Goal: Transaction & Acquisition: Purchase product/service

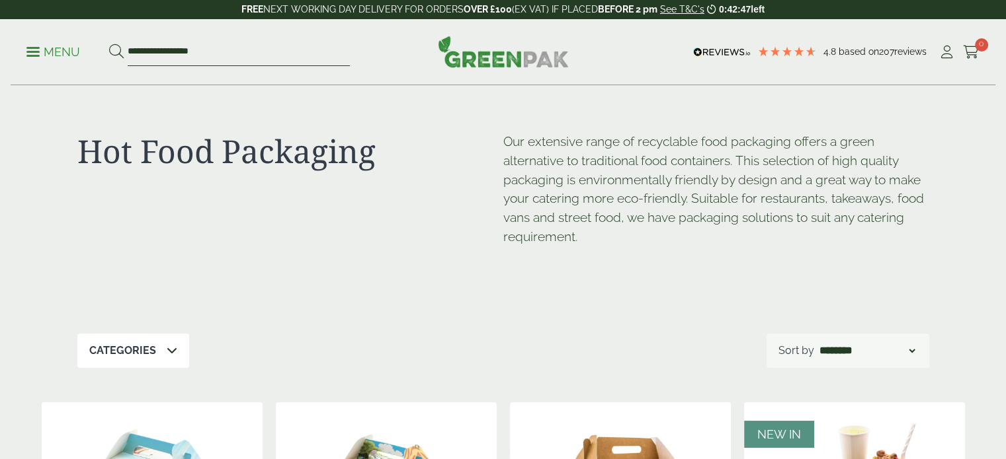
click at [290, 46] on input "**********" at bounding box center [239, 52] width 222 height 28
type input "******"
click at [109, 44] on button at bounding box center [116, 52] width 15 height 17
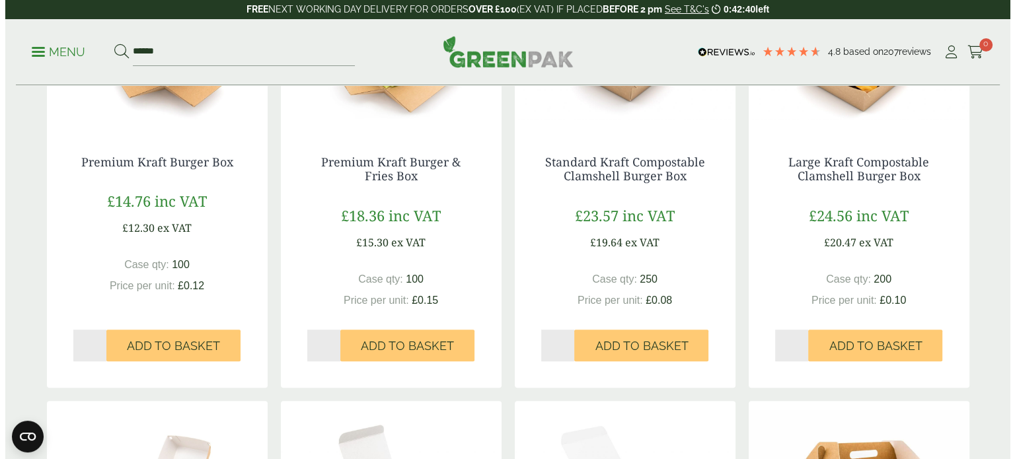
scroll to position [784, 0]
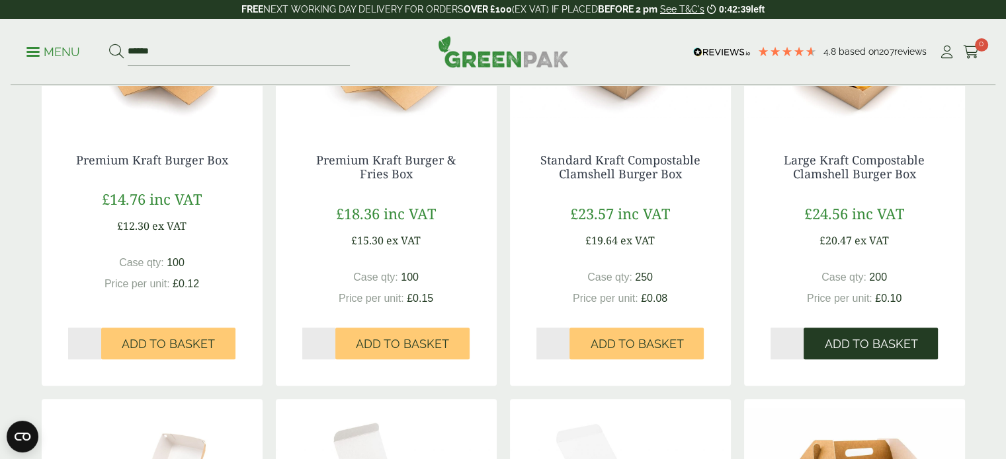
click at [849, 341] on span "Add to Basket" at bounding box center [870, 344] width 93 height 15
click at [912, 340] on body "4.8 Based on 207 reviews FREE NEXT WORKING DAY DELIVERY - See T&C's 0:42:35 lef…" at bounding box center [503, 334] width 1006 height 2237
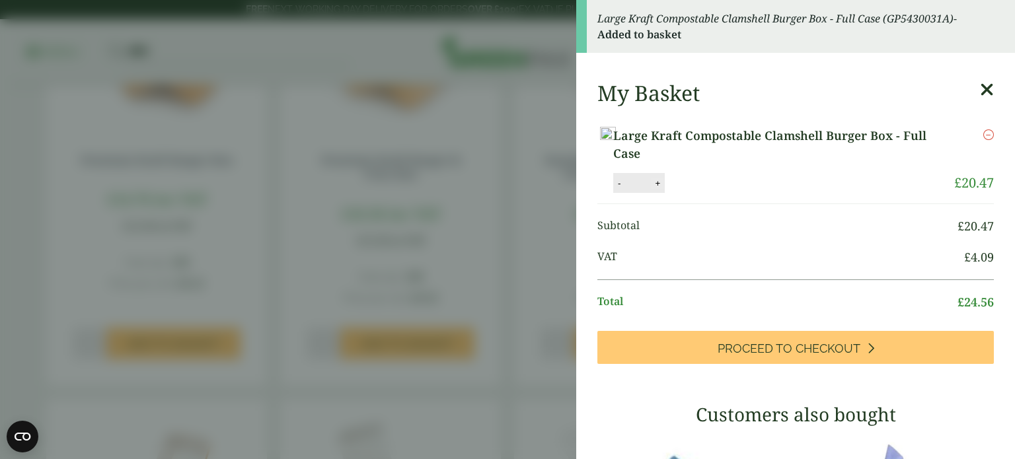
click at [664, 189] on button "+" at bounding box center [657, 183] width 13 height 11
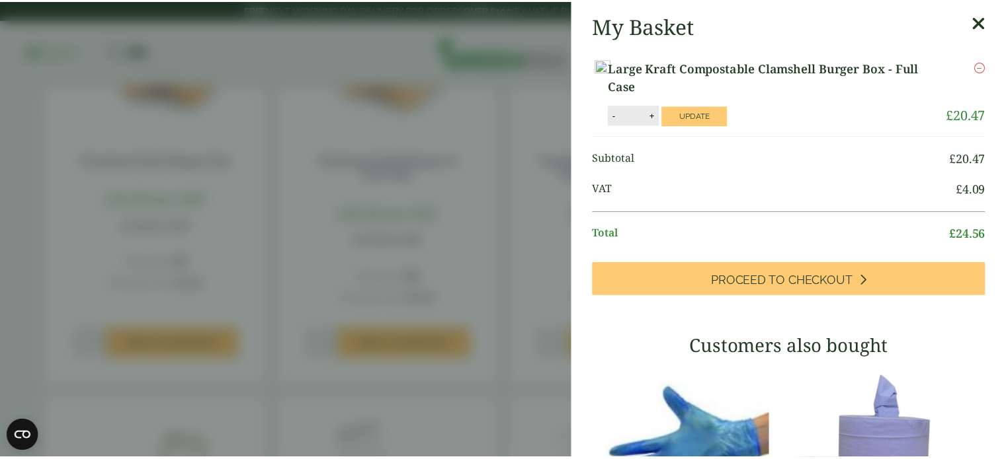
scroll to position [0, 0]
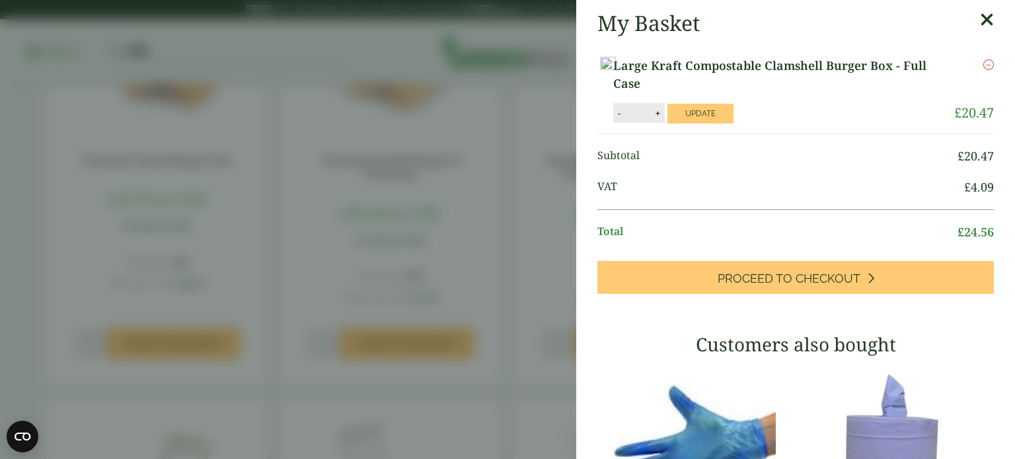
click at [664, 119] on button "+" at bounding box center [657, 113] width 13 height 11
type input "*"
click at [464, 169] on aside "My Basket Large Kraft Compostable Clamshell Burger Box - Full Case Large Kraft …" at bounding box center [507, 229] width 1015 height 459
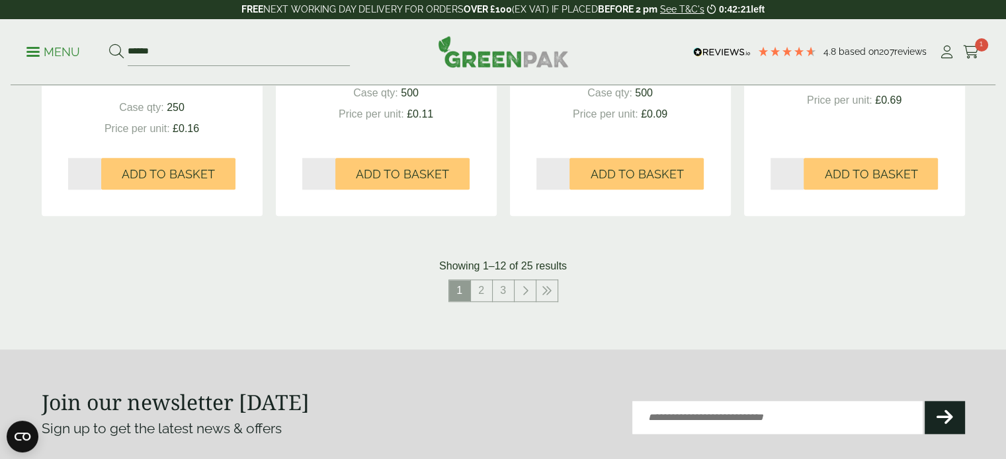
scroll to position [1407, 0]
click at [485, 290] on link "2" at bounding box center [481, 290] width 21 height 21
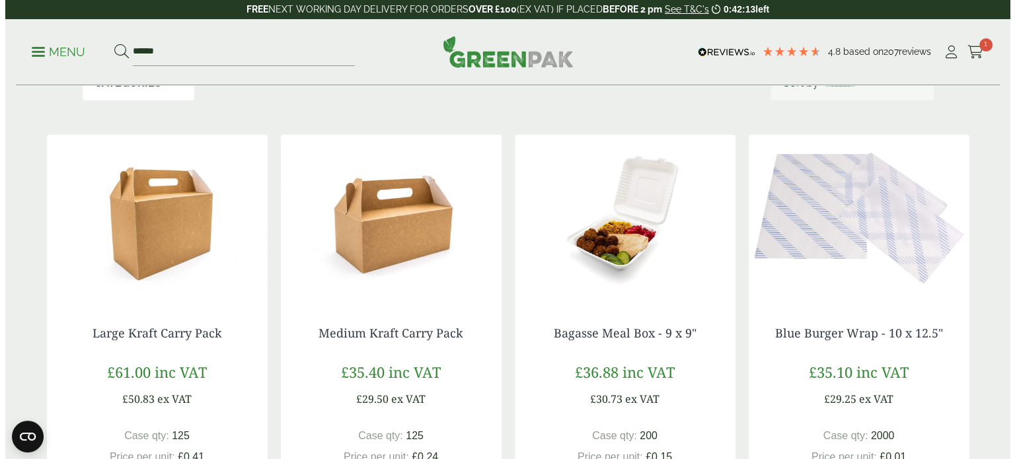
scroll to position [172, 0]
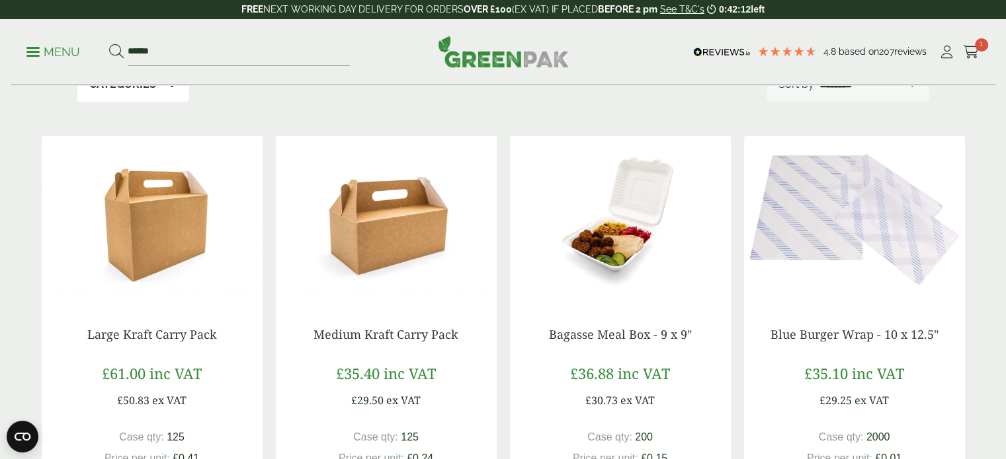
click at [35, 52] on span at bounding box center [32, 52] width 13 height 2
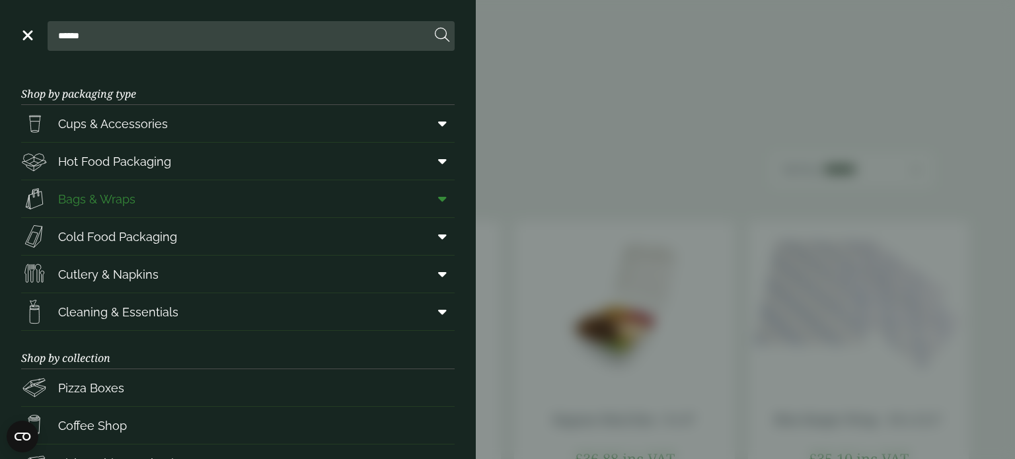
click at [172, 200] on link "Bags & Wraps" at bounding box center [238, 198] width 434 height 37
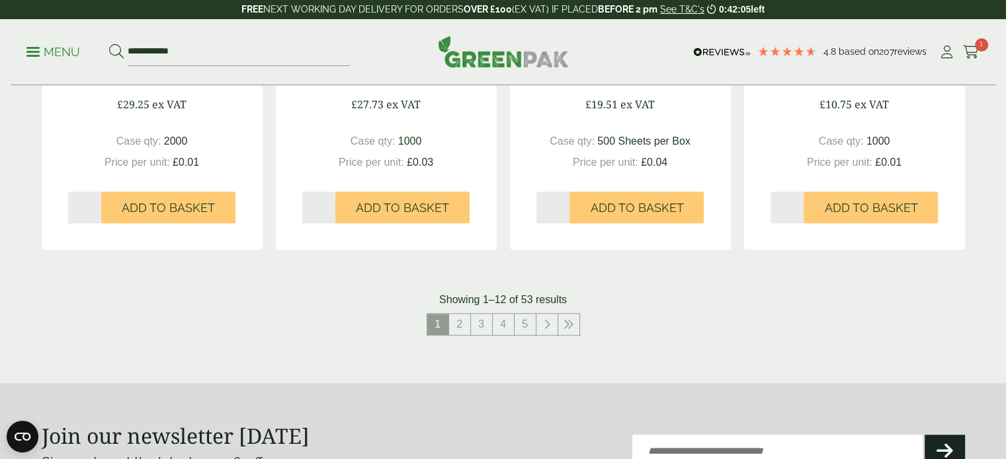
scroll to position [1382, 0]
click at [459, 329] on link "2" at bounding box center [459, 325] width 21 height 21
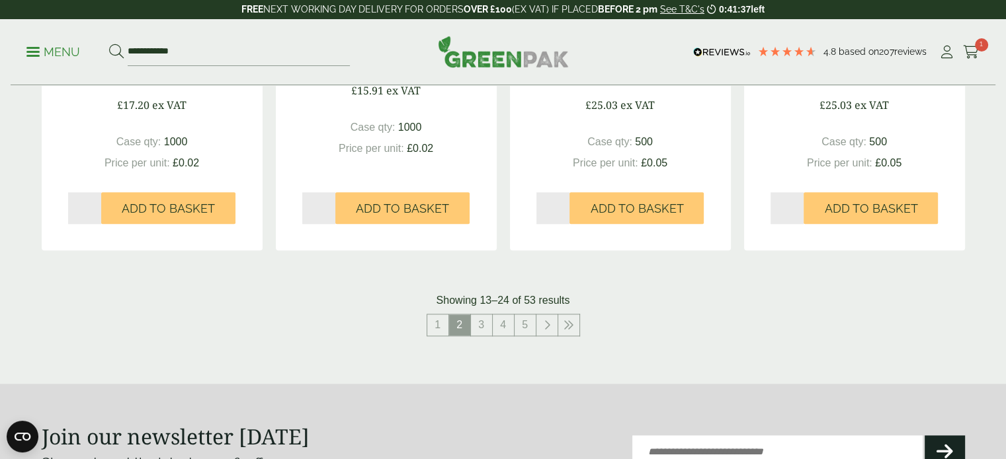
click at [459, 329] on span "2" at bounding box center [459, 325] width 21 height 21
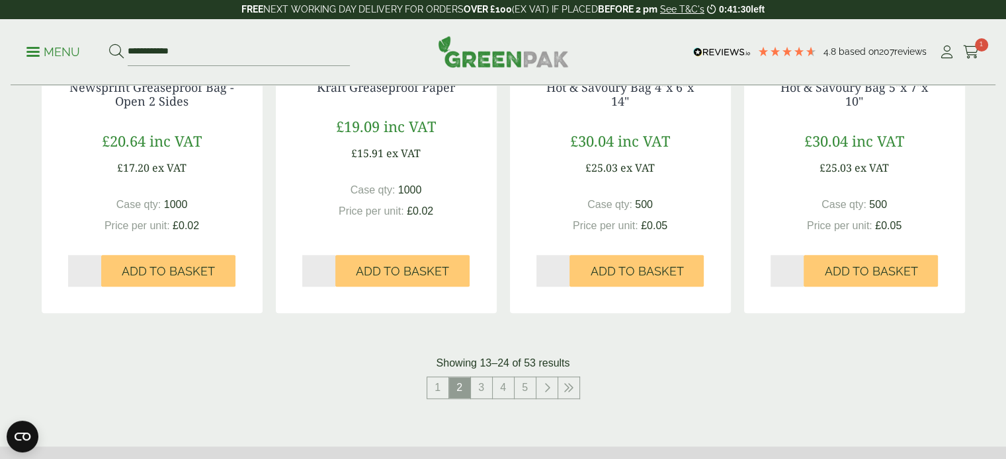
scroll to position [1320, 0]
click at [475, 393] on link "3" at bounding box center [481, 387] width 21 height 21
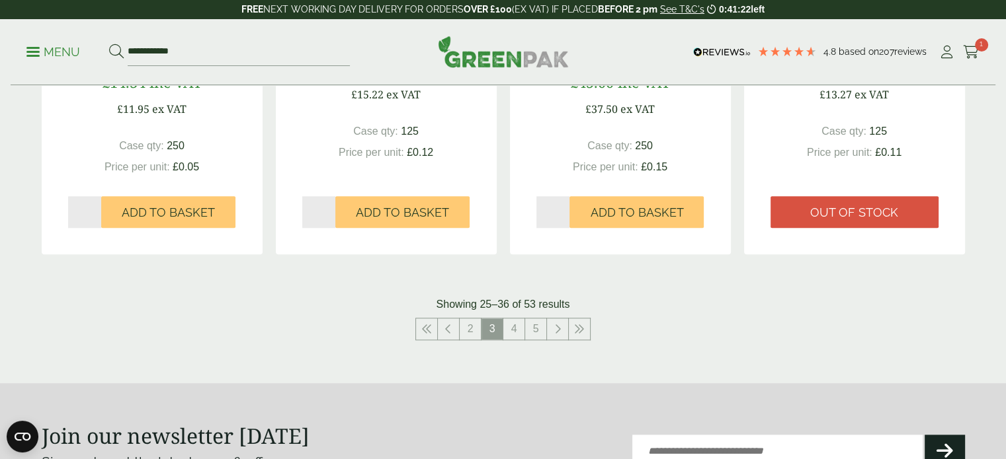
scroll to position [1380, 0]
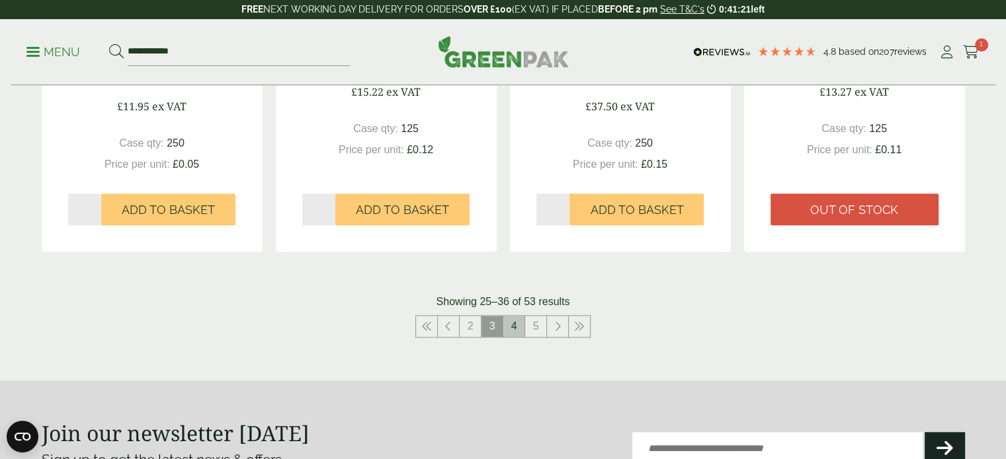
click at [513, 330] on link "4" at bounding box center [513, 326] width 21 height 21
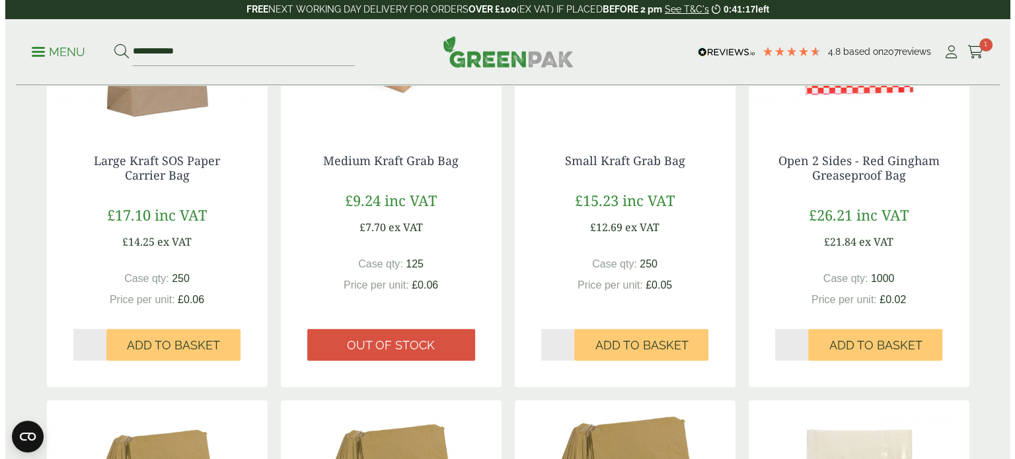
scroll to position [385, 0]
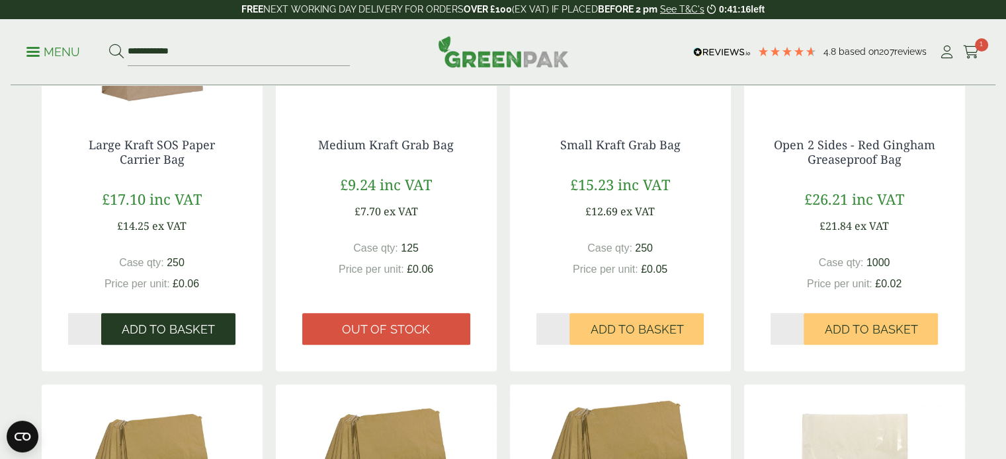
click at [144, 338] on button "Add to Basket" at bounding box center [168, 329] width 134 height 32
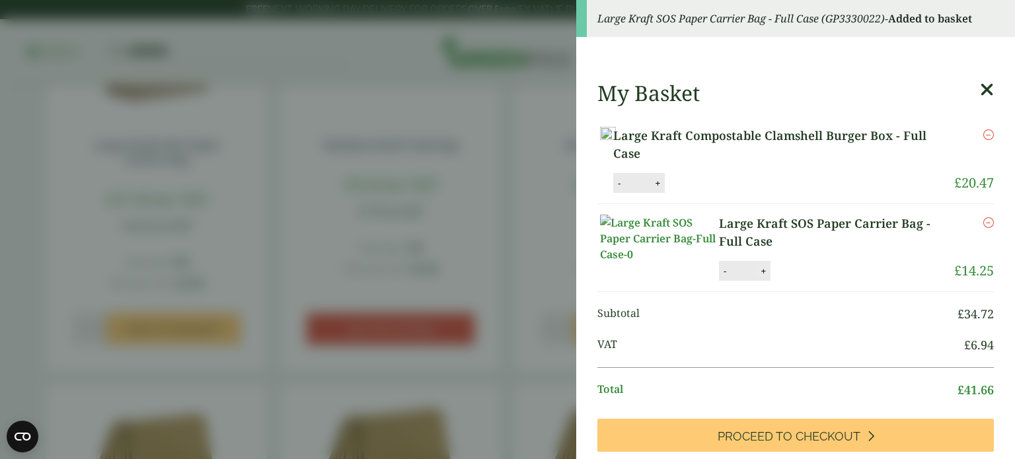
click at [766, 277] on button "+" at bounding box center [763, 271] width 13 height 11
type input "*"
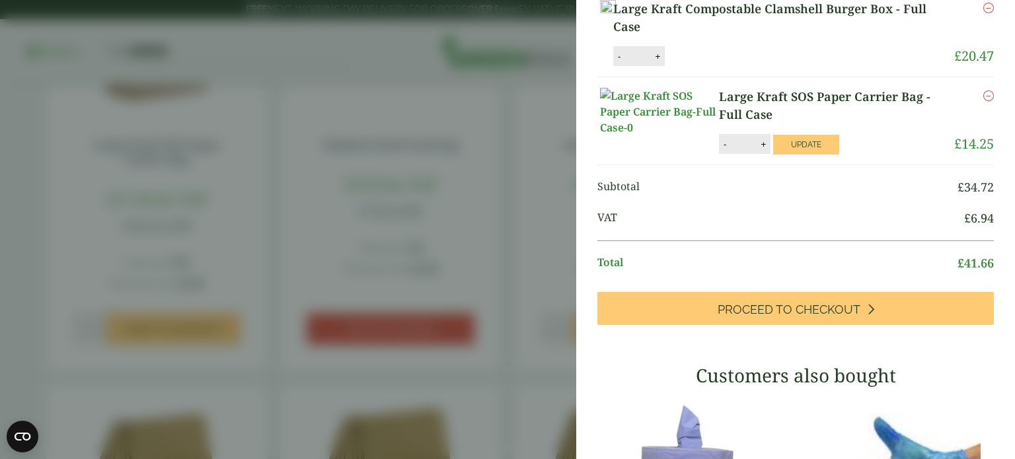
scroll to position [124, 0]
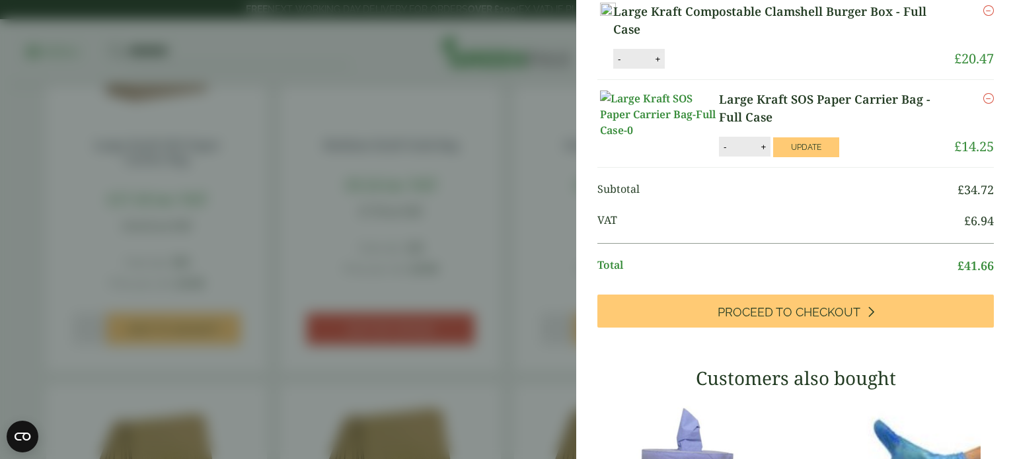
click at [664, 65] on button "+" at bounding box center [657, 59] width 13 height 11
type input "*"
click at [734, 69] on button "Update" at bounding box center [701, 60] width 66 height 20
click at [811, 157] on button "Update" at bounding box center [807, 148] width 66 height 20
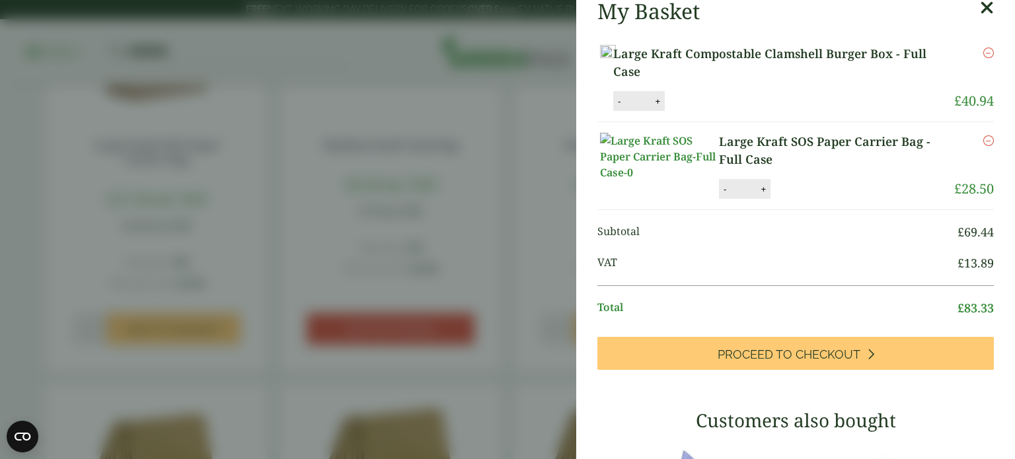
scroll to position [122, 0]
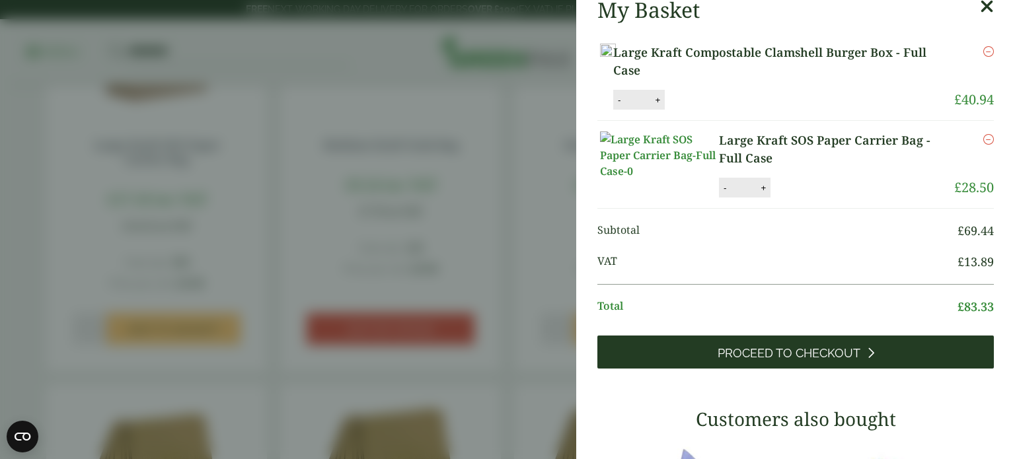
click at [819, 361] on span "Proceed to Checkout" at bounding box center [789, 353] width 143 height 15
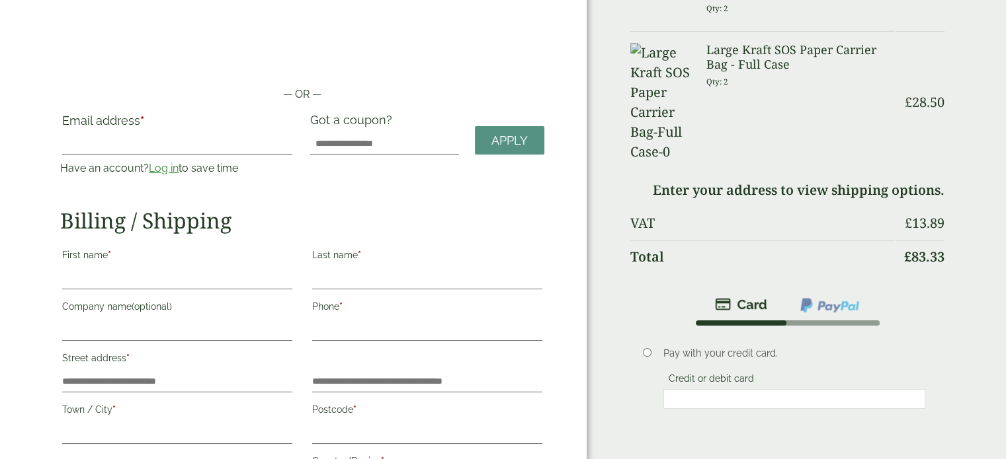
scroll to position [63, 0]
click at [241, 147] on input "Email address *" at bounding box center [177, 145] width 230 height 21
type input "**********"
type input "*******"
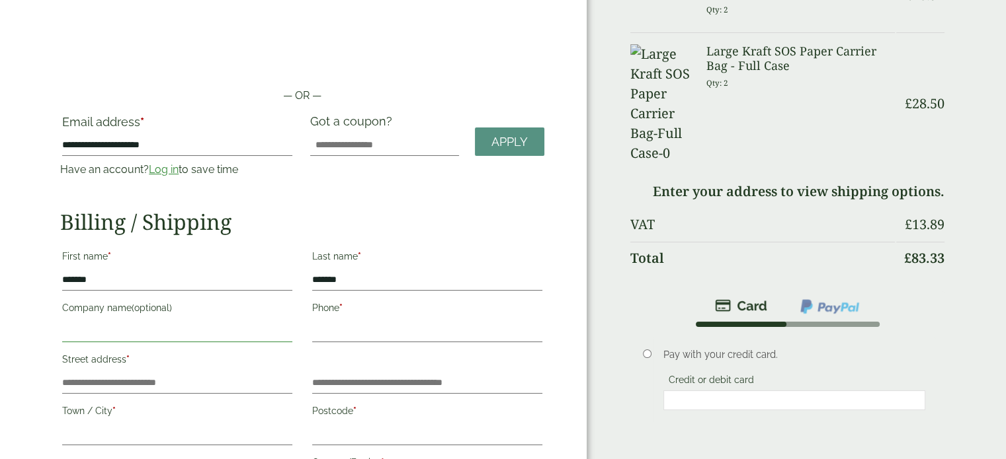
type input "**********"
type input "******"
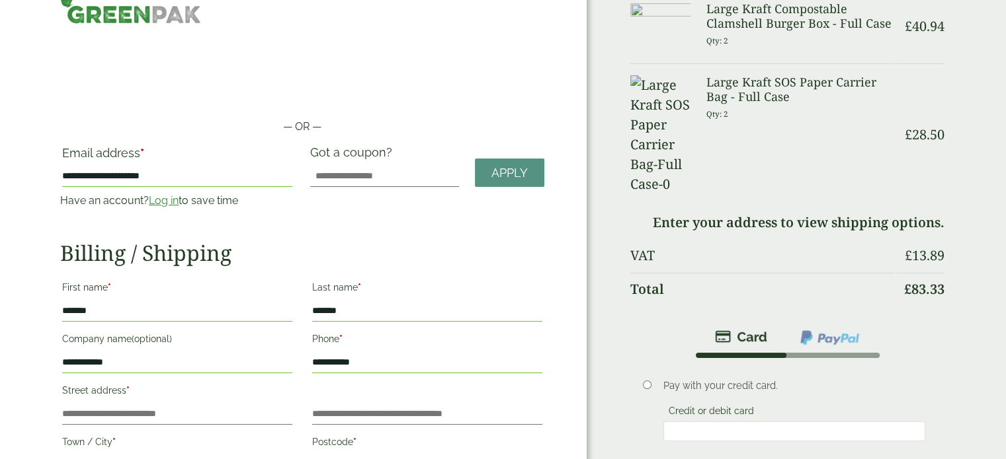
scroll to position [0, 0]
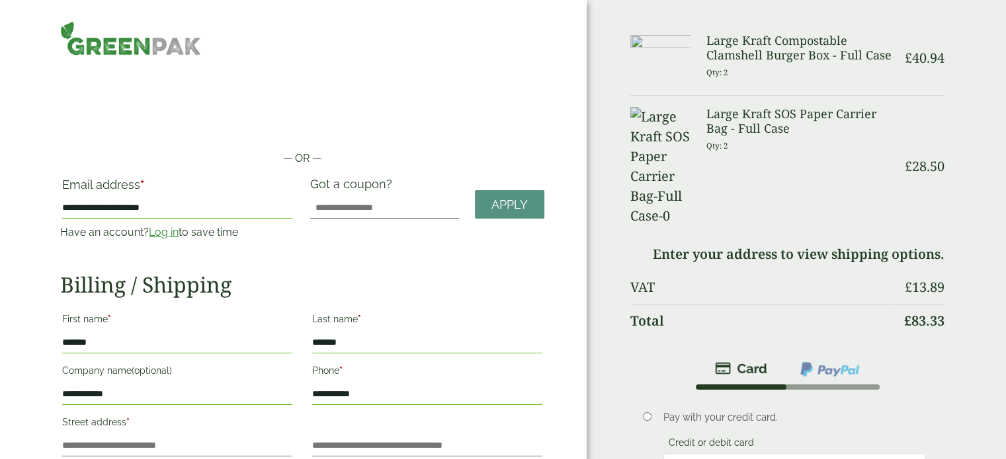
click at [518, 230] on div "Got a coupon? Apply" at bounding box center [427, 214] width 250 height 74
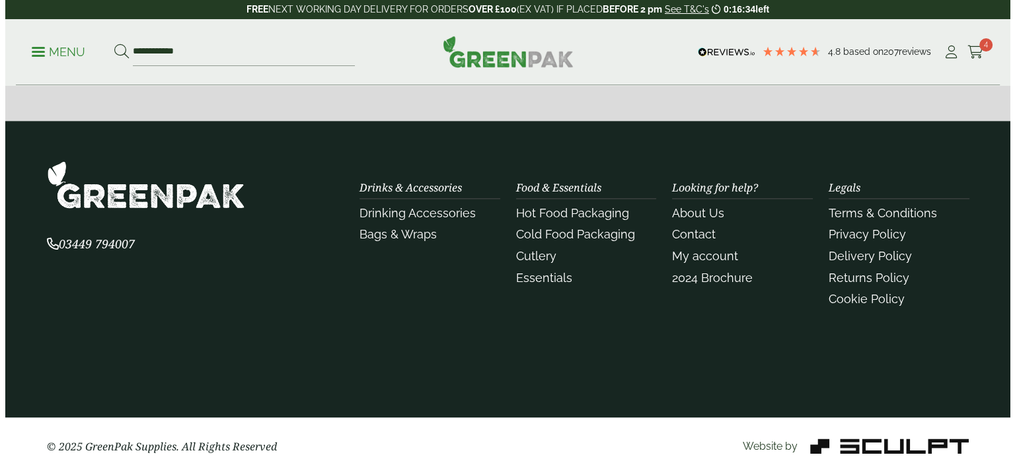
scroll to position [385, 0]
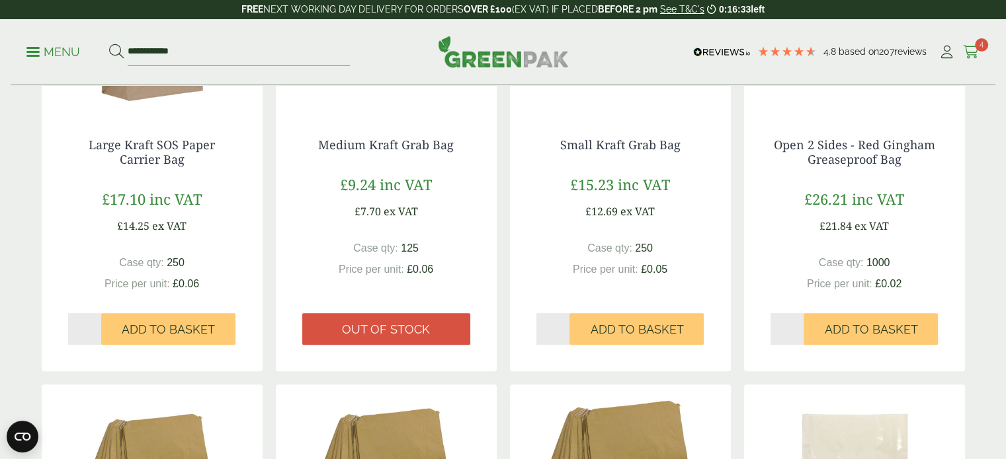
click at [976, 52] on icon at bounding box center [971, 52] width 17 height 13
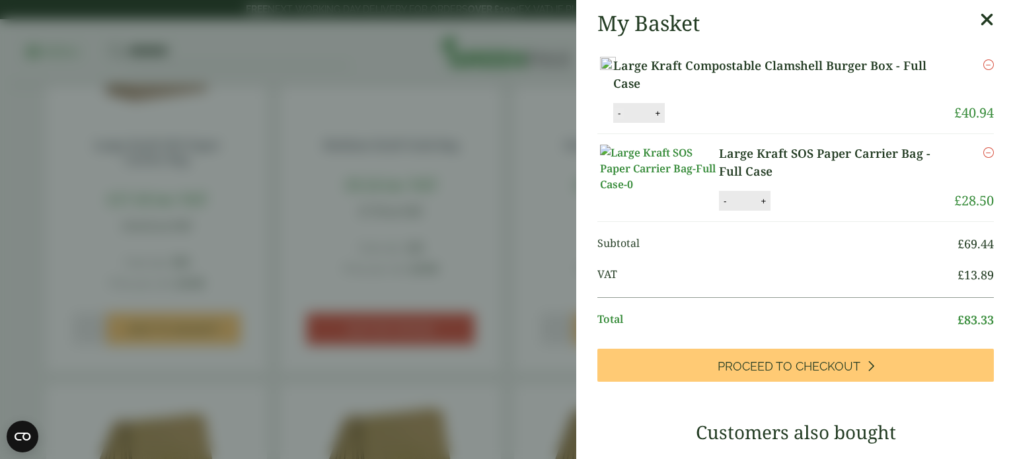
click at [625, 119] on button "-" at bounding box center [619, 113] width 11 height 11
type input "*"
click at [723, 207] on button "-" at bounding box center [725, 201] width 11 height 11
type input "*"
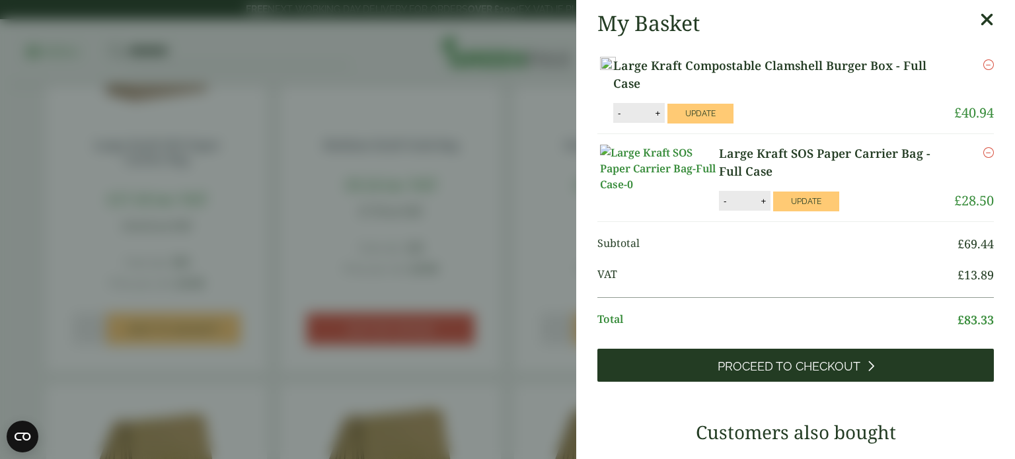
click at [770, 374] on span "Proceed to Checkout" at bounding box center [789, 367] width 143 height 15
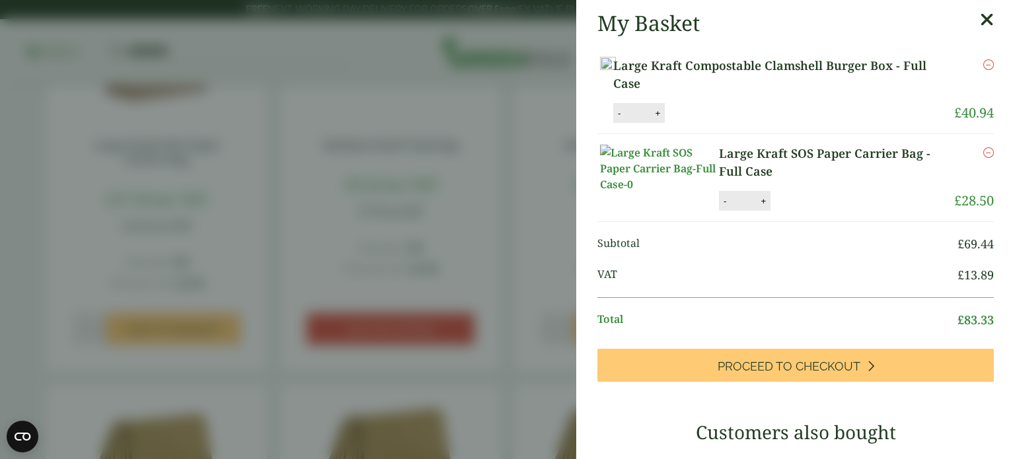
click at [625, 119] on button "-" at bounding box center [619, 113] width 11 height 11
type input "*"
click at [807, 134] on li "Large Kraft Compostable Clamshell Burger Box - Full Case Large Kraft Compostabl…" at bounding box center [796, 90] width 397 height 88
click at [734, 124] on button "Update" at bounding box center [701, 114] width 66 height 20
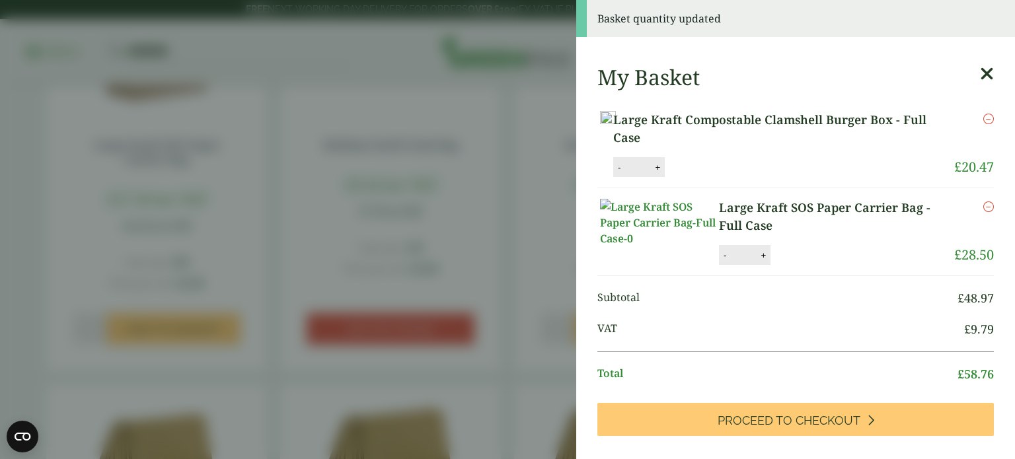
click at [723, 261] on button "-" at bounding box center [725, 255] width 11 height 11
type input "*"
click at [796, 266] on button "Update" at bounding box center [807, 256] width 66 height 20
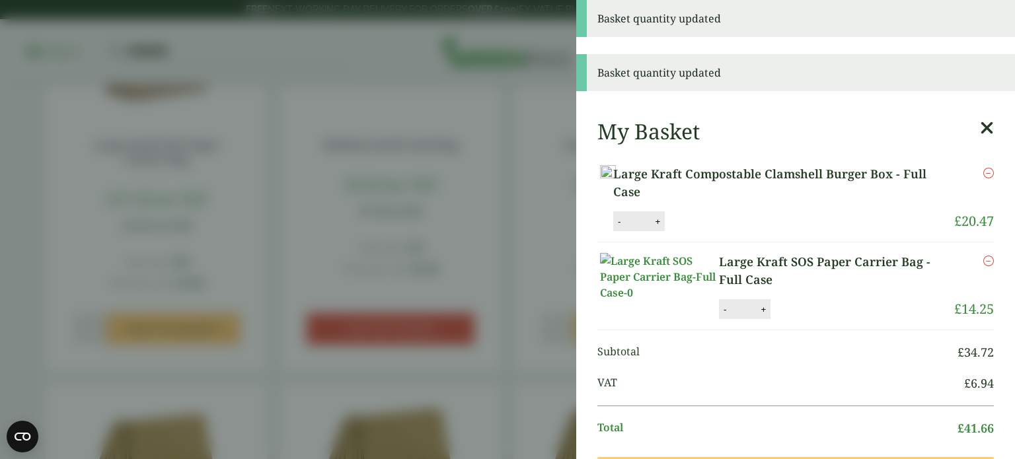
scroll to position [71, 0]
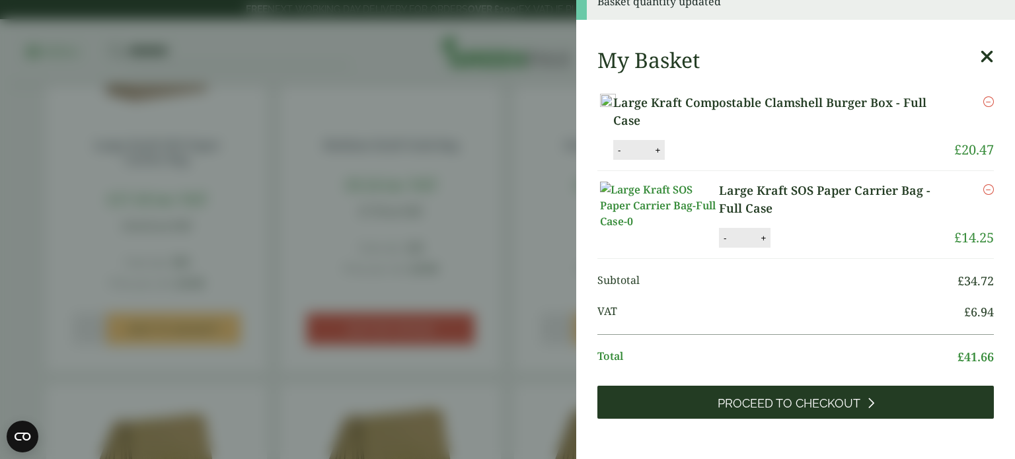
click at [806, 411] on span "Proceed to Checkout" at bounding box center [789, 404] width 143 height 15
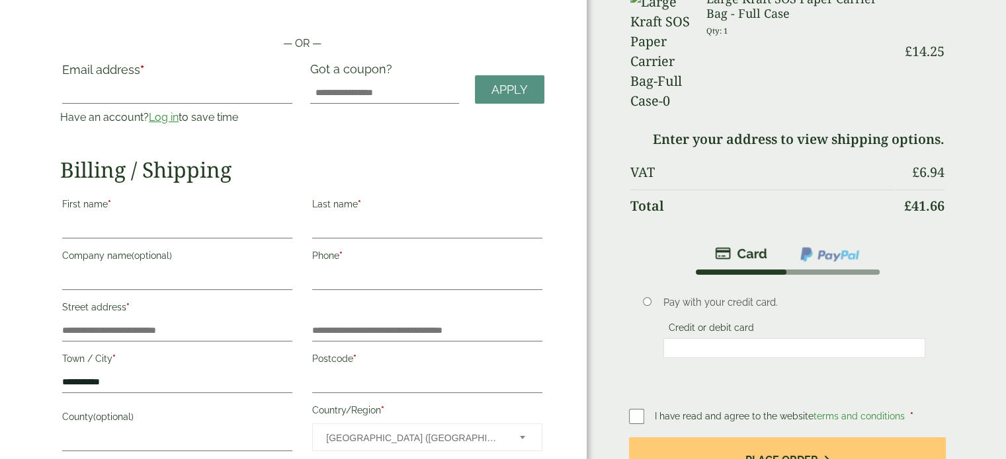
scroll to position [119, 0]
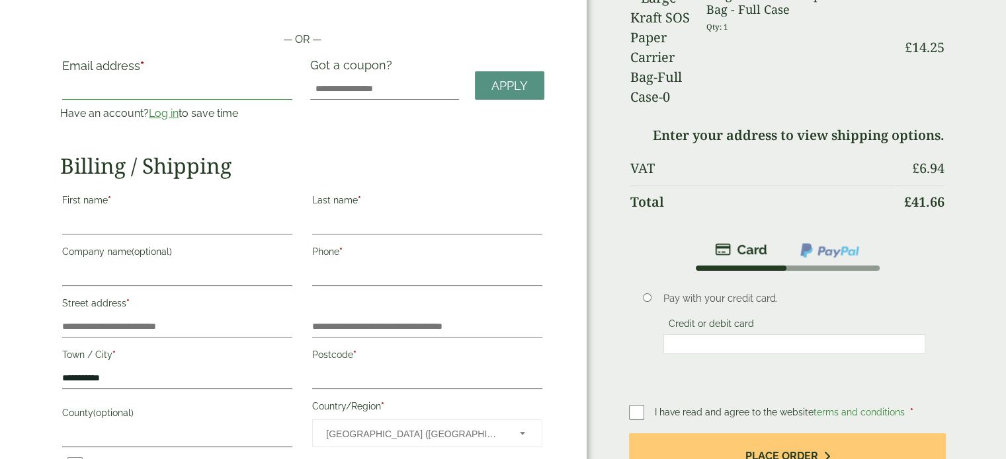
click at [206, 88] on input "Email address *" at bounding box center [177, 89] width 230 height 21
type input "**********"
type input "*******"
type input "**********"
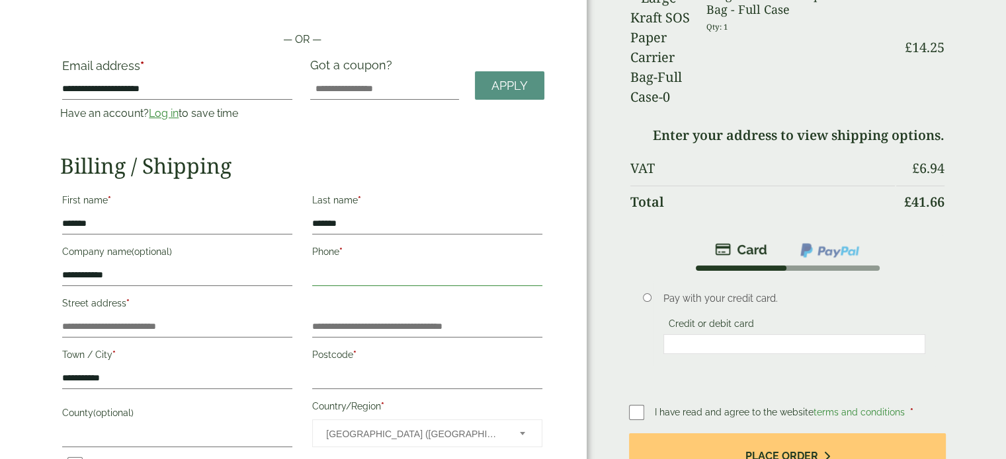
type input "**********"
type input "******"
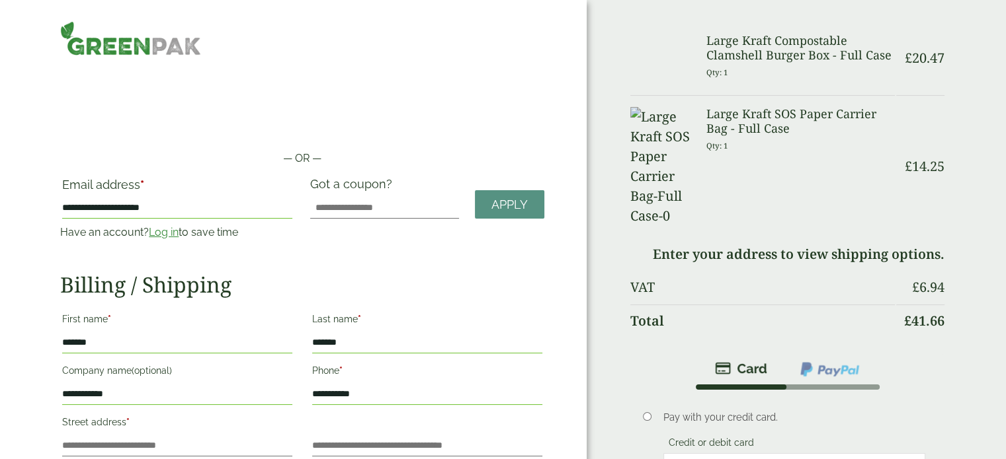
scroll to position [140, 0]
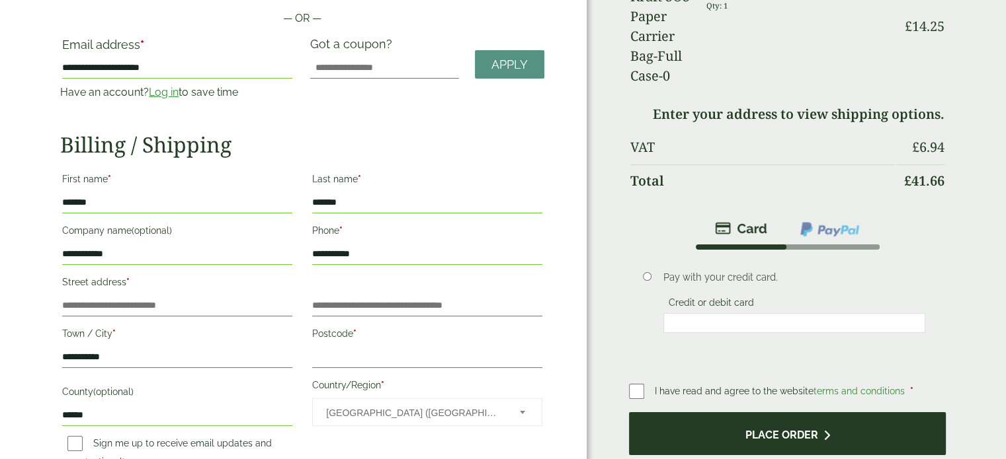
click at [727, 413] on button "Place order" at bounding box center [787, 434] width 317 height 43
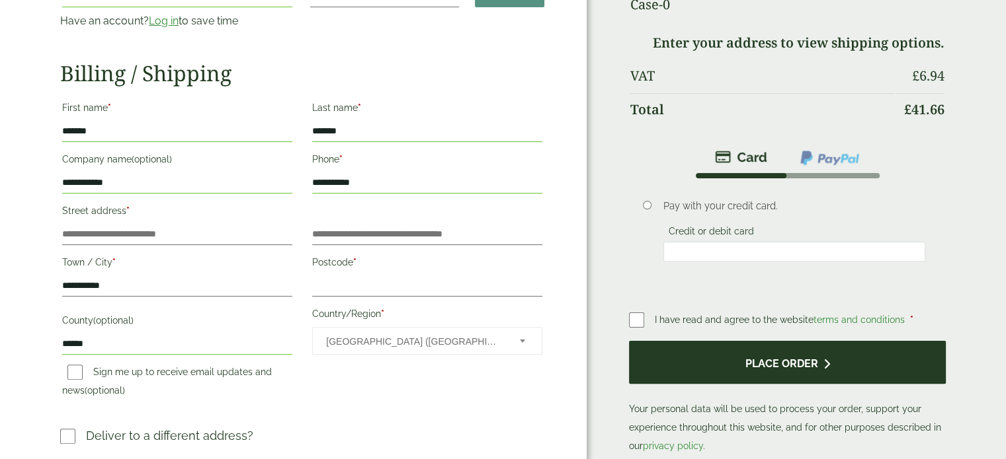
scroll to position [271, 0]
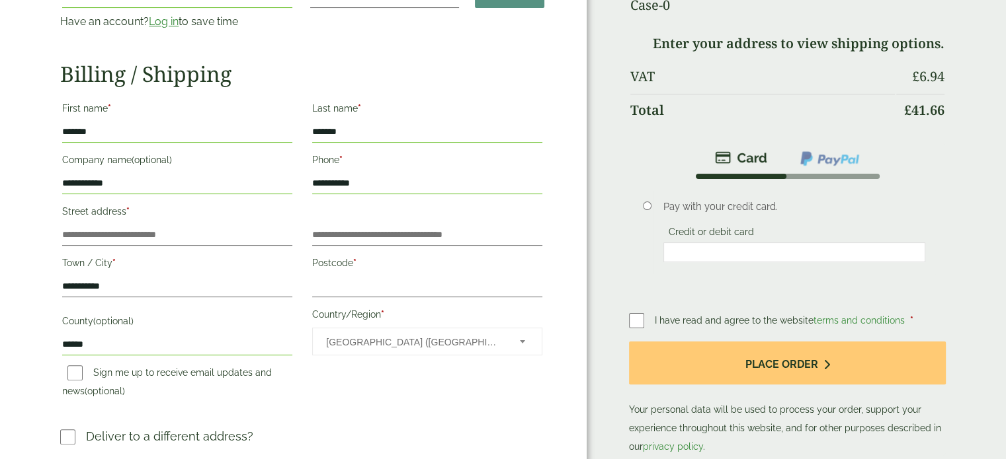
click at [712, 227] on label "Credit or debit card" at bounding box center [711, 234] width 96 height 15
click at [711, 243] on div at bounding box center [794, 253] width 262 height 20
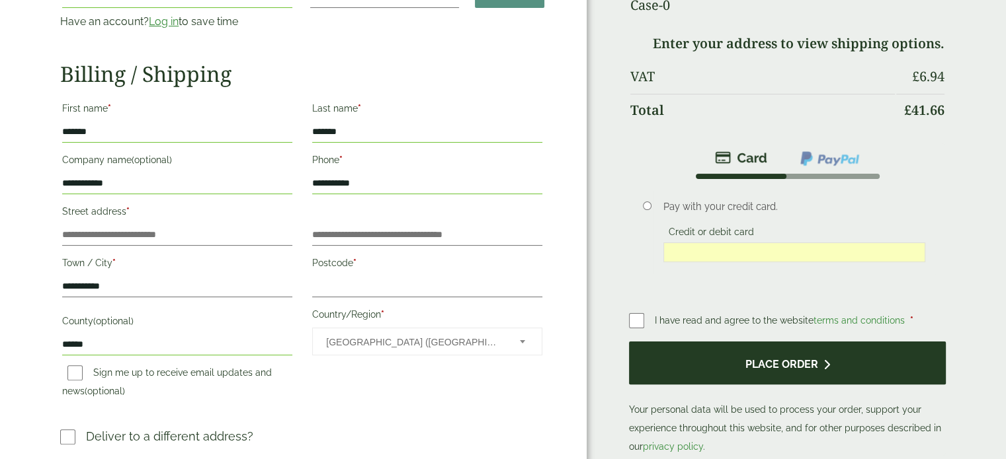
click at [793, 342] on button "Place order" at bounding box center [787, 363] width 317 height 43
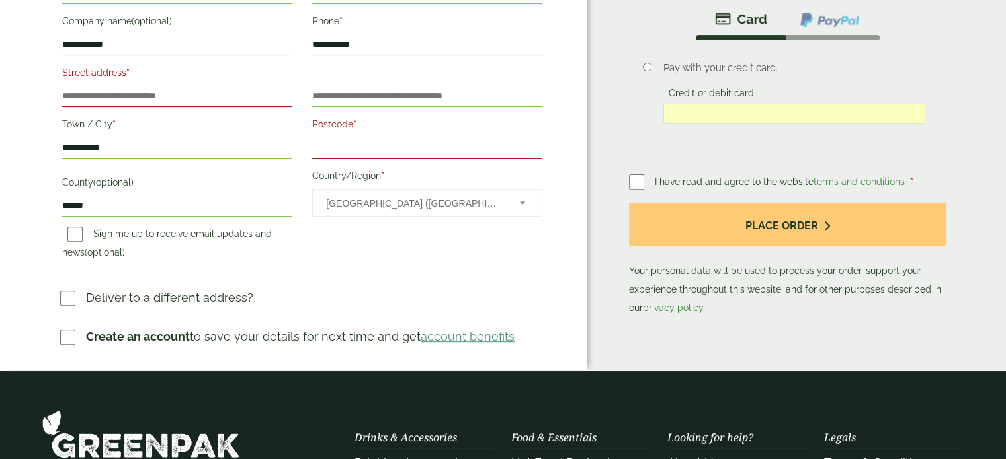
scroll to position [433, 0]
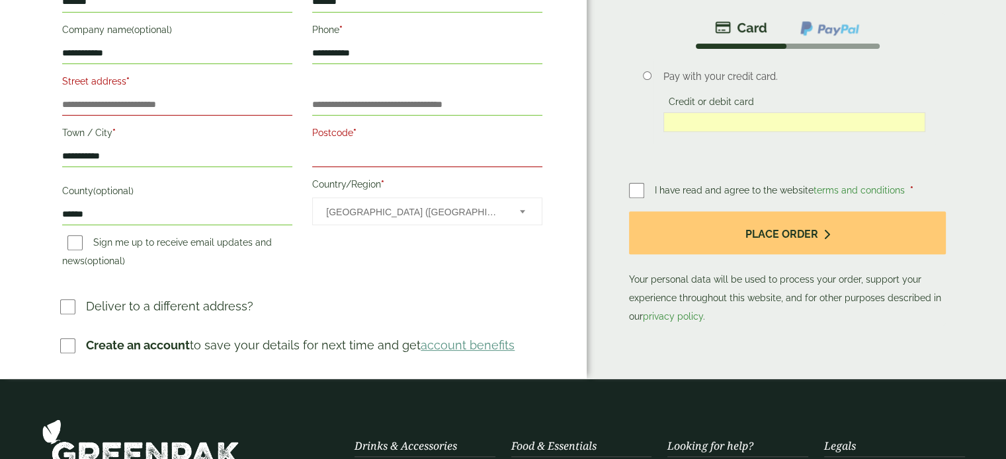
click at [352, 146] on input "Postcode *" at bounding box center [427, 156] width 230 height 21
click at [194, 102] on input "Street address *" at bounding box center [177, 105] width 230 height 21
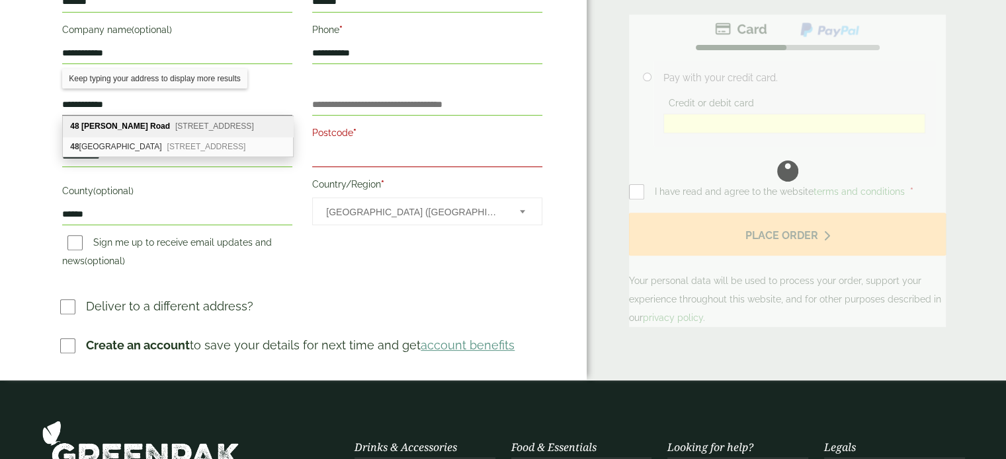
click at [175, 129] on span "Bournemouth, BH10 4AN" at bounding box center [214, 126] width 79 height 9
type input "**********"
type input "********"
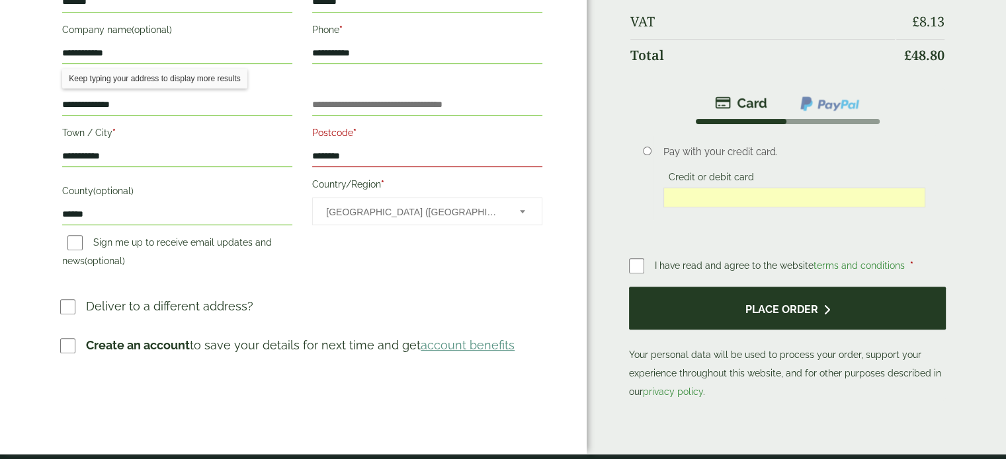
click at [781, 301] on button "Place order" at bounding box center [787, 308] width 317 height 43
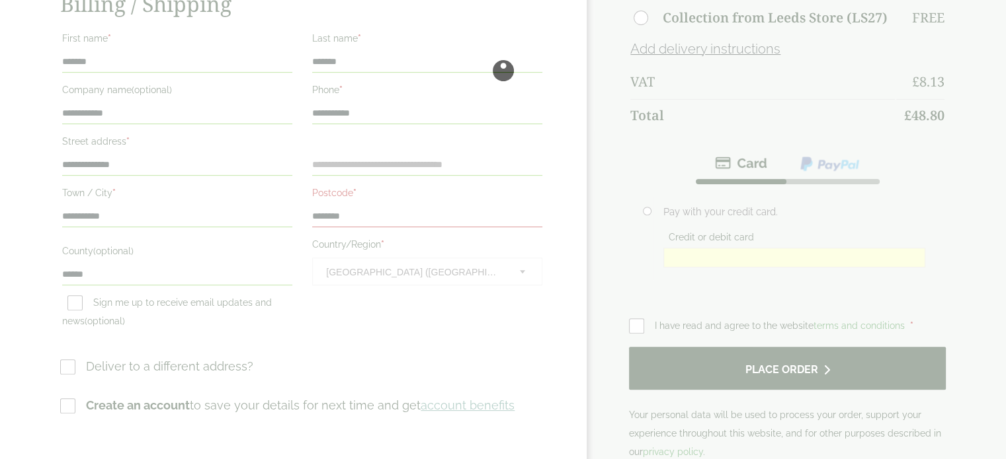
scroll to position [0, 0]
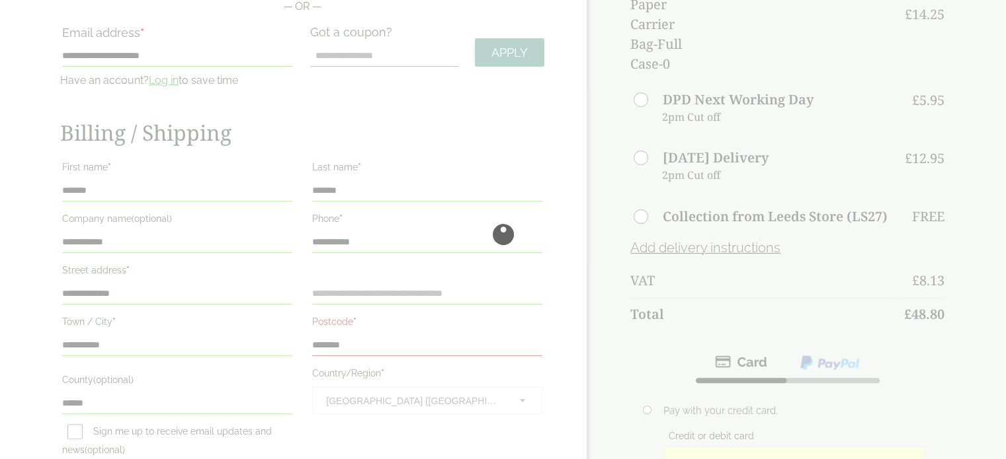
scroll to position [303, 0]
